Goal: Information Seeking & Learning: Learn about a topic

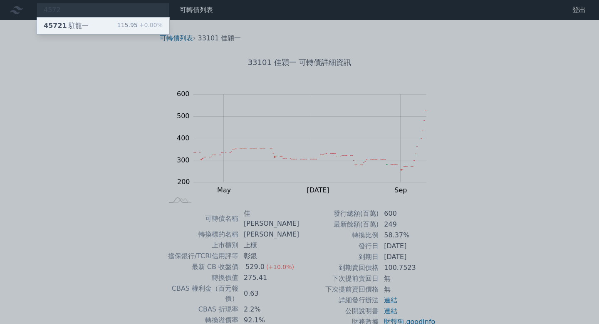
type input "4572"
click at [124, 24] on div "115.95 +0.00%" at bounding box center [139, 26] width 45 height 10
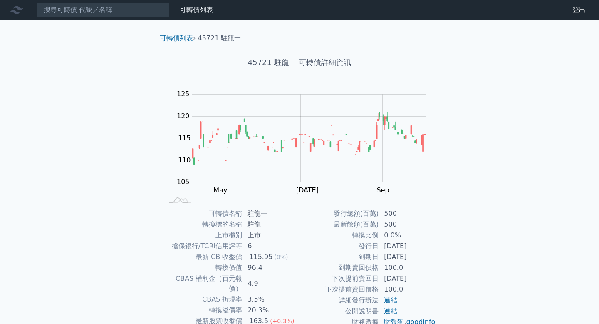
drag, startPoint x: 359, startPoint y: 258, endPoint x: 433, endPoint y: 259, distance: 74.1
click at [433, 259] on tr "到期日 [DATE]" at bounding box center [368, 256] width 136 height 11
click at [433, 259] on td "[DATE]" at bounding box center [407, 256] width 57 height 11
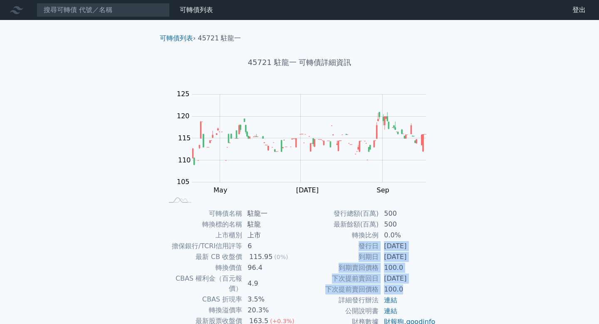
drag, startPoint x: 418, startPoint y: 286, endPoint x: 424, endPoint y: 230, distance: 57.0
click at [424, 230] on tbody "發行總額(百萬) 500 最新餘額(百萬) 500 轉換比例 0.0% 發行日 [DATE] 到期日 [DATE] 到期賣回價格 100.0 下次提前賣回日 …" at bounding box center [368, 267] width 136 height 119
click at [424, 230] on td "0.0%" at bounding box center [407, 235] width 57 height 11
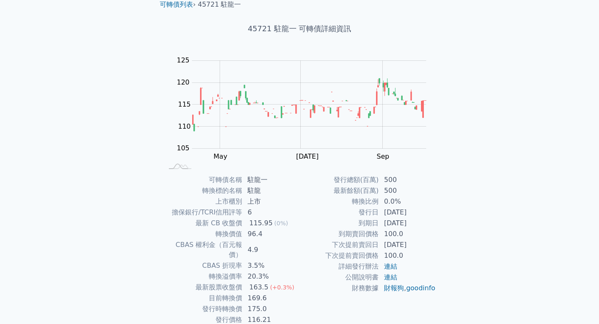
scroll to position [62, 0]
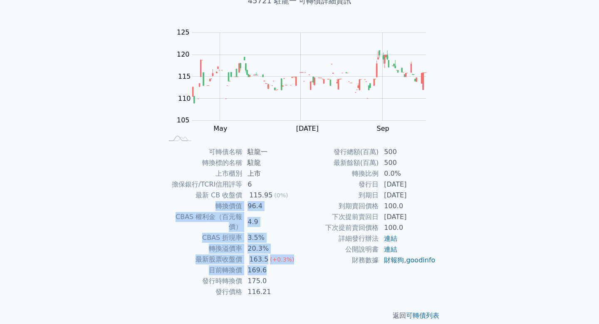
drag, startPoint x: 216, startPoint y: 207, endPoint x: 283, endPoint y: 255, distance: 82.2
click at [283, 255] on tbody "可轉債名稱 駐龍一 轉換標的名稱 駐龍 上市櫃別 上市 擔保銀行/TCRI信用評等 6 最新 CB 收盤價 115.95 (0%) 轉換價值 96.4 CBA…" at bounding box center [231, 221] width 136 height 151
click at [283, 265] on td "169.6" at bounding box center [271, 270] width 57 height 11
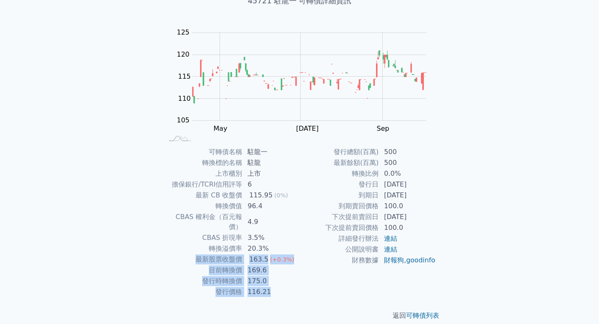
drag, startPoint x: 213, startPoint y: 253, endPoint x: 291, endPoint y: 283, distance: 83.8
click at [291, 283] on tbody "可轉債名稱 駐龍一 轉換標的名稱 駐龍 上市櫃別 上市 擔保銀行/TCRI信用評等 6 最新 CB 收盤價 115.95 (0%) 轉換價值 96.4 CBA…" at bounding box center [231, 221] width 136 height 151
click at [291, 286] on td "116.21" at bounding box center [271, 291] width 57 height 11
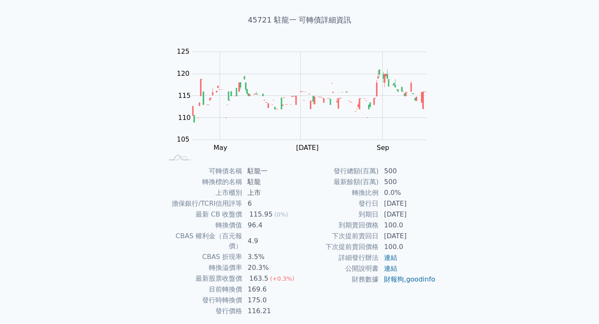
scroll to position [0, 0]
